Goal: Check status: Check status

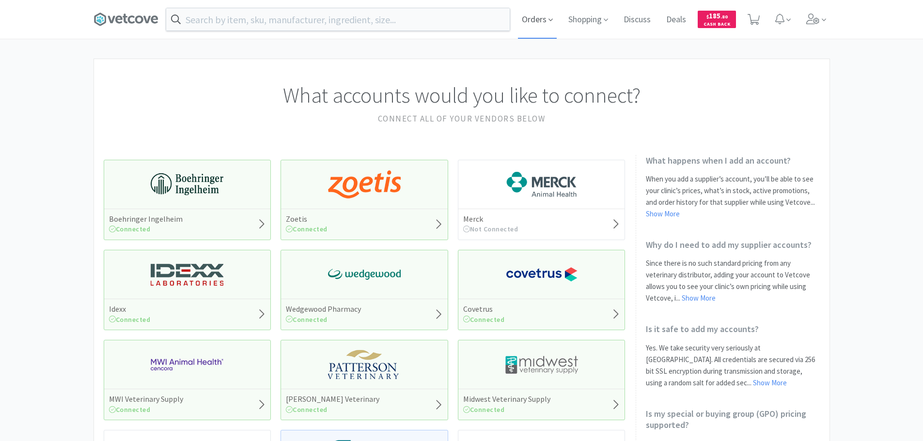
click at [538, 22] on span "Orders" at bounding box center [537, 19] width 39 height 39
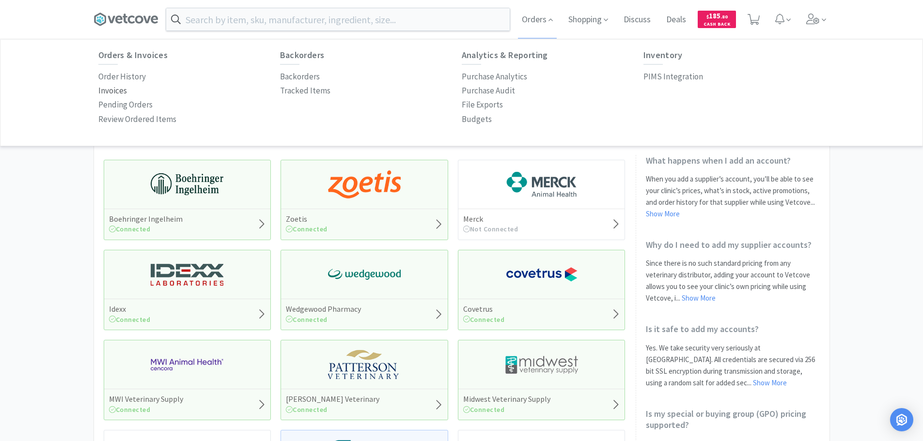
click at [116, 91] on p "Invoices" at bounding box center [112, 90] width 29 height 13
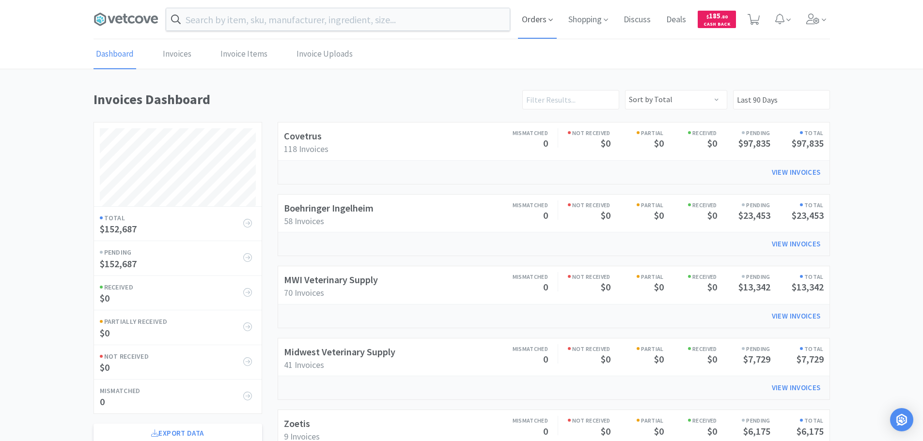
click at [523, 15] on span "Orders" at bounding box center [537, 19] width 39 height 39
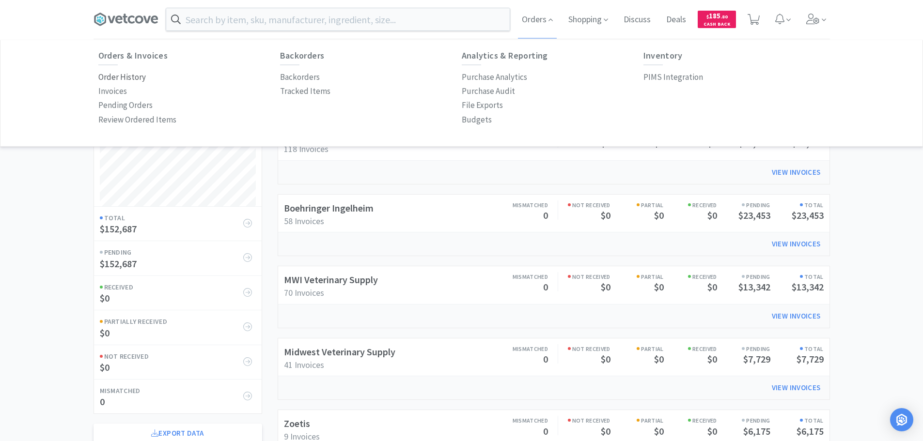
click at [116, 77] on p "Order History" at bounding box center [121, 77] width 47 height 13
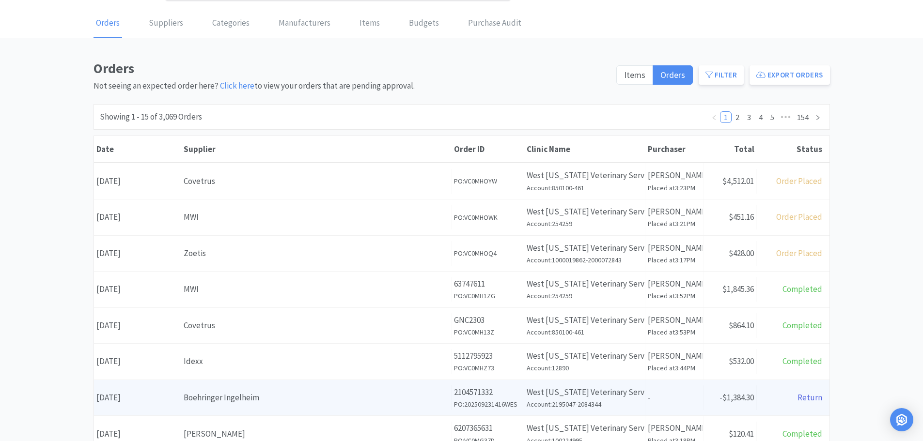
scroll to position [48, 0]
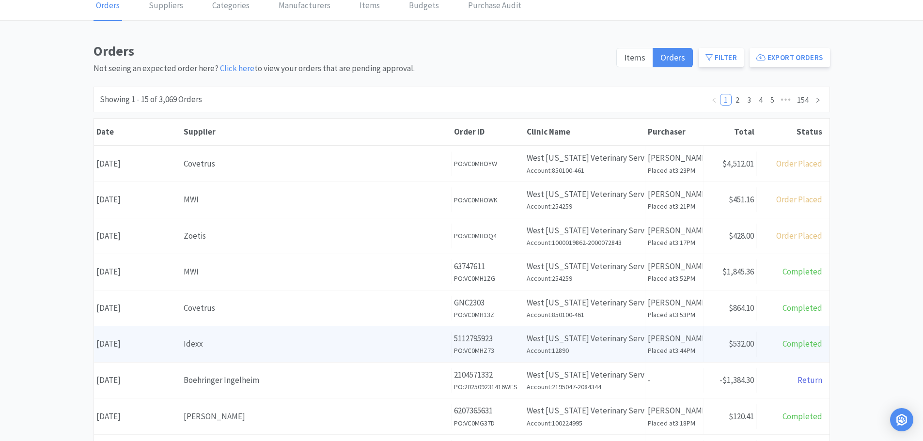
click at [334, 343] on div "Idexx" at bounding box center [316, 344] width 265 height 13
